Goal: Information Seeking & Learning: Check status

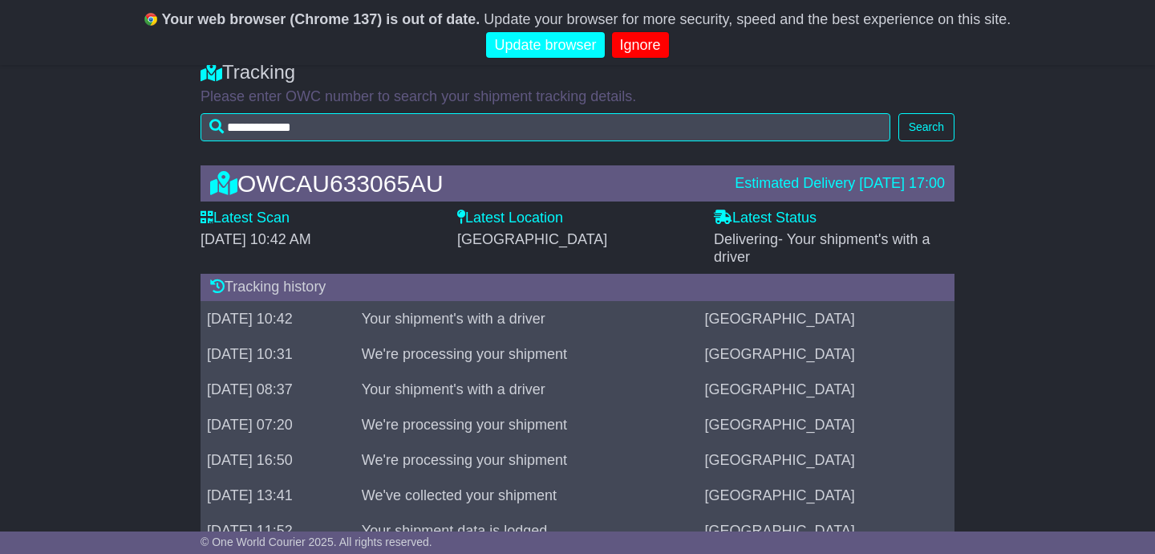
scroll to position [236, 0]
